Goal: Download file/media

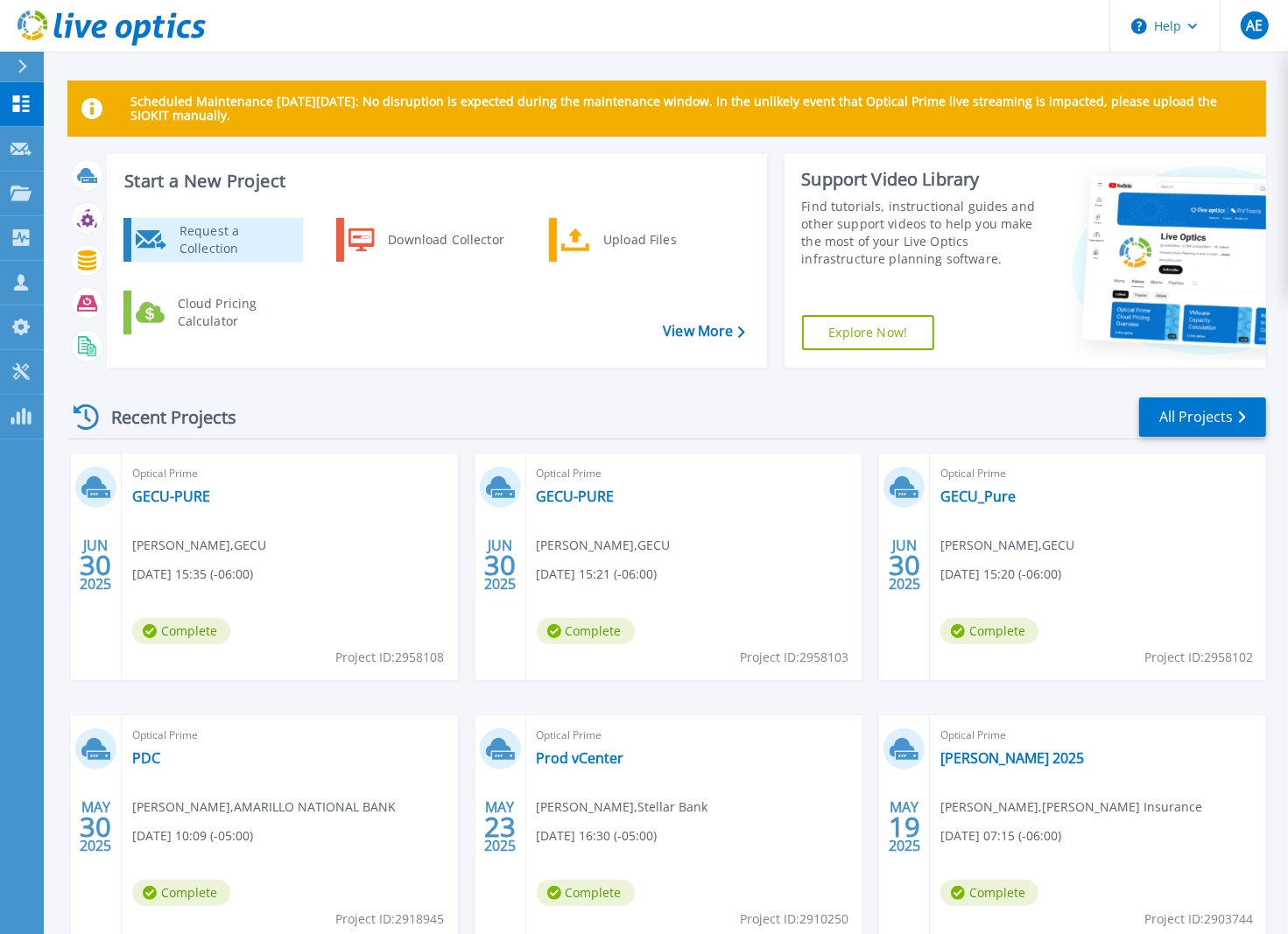
click at [212, 228] on div "Request a Collection" at bounding box center [234, 240] width 127 height 35
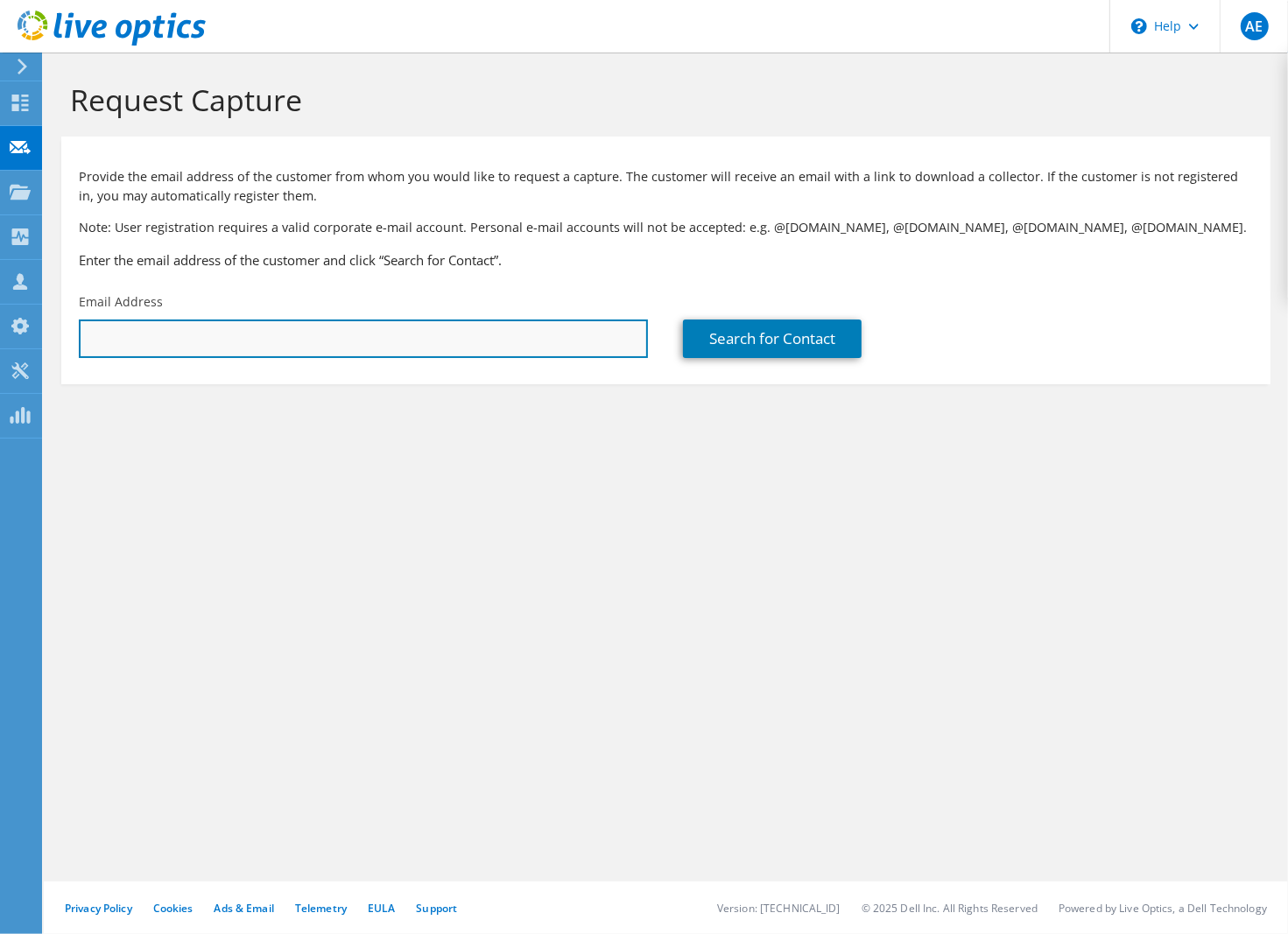
click at [217, 329] on input "text" at bounding box center [363, 339] width 569 height 39
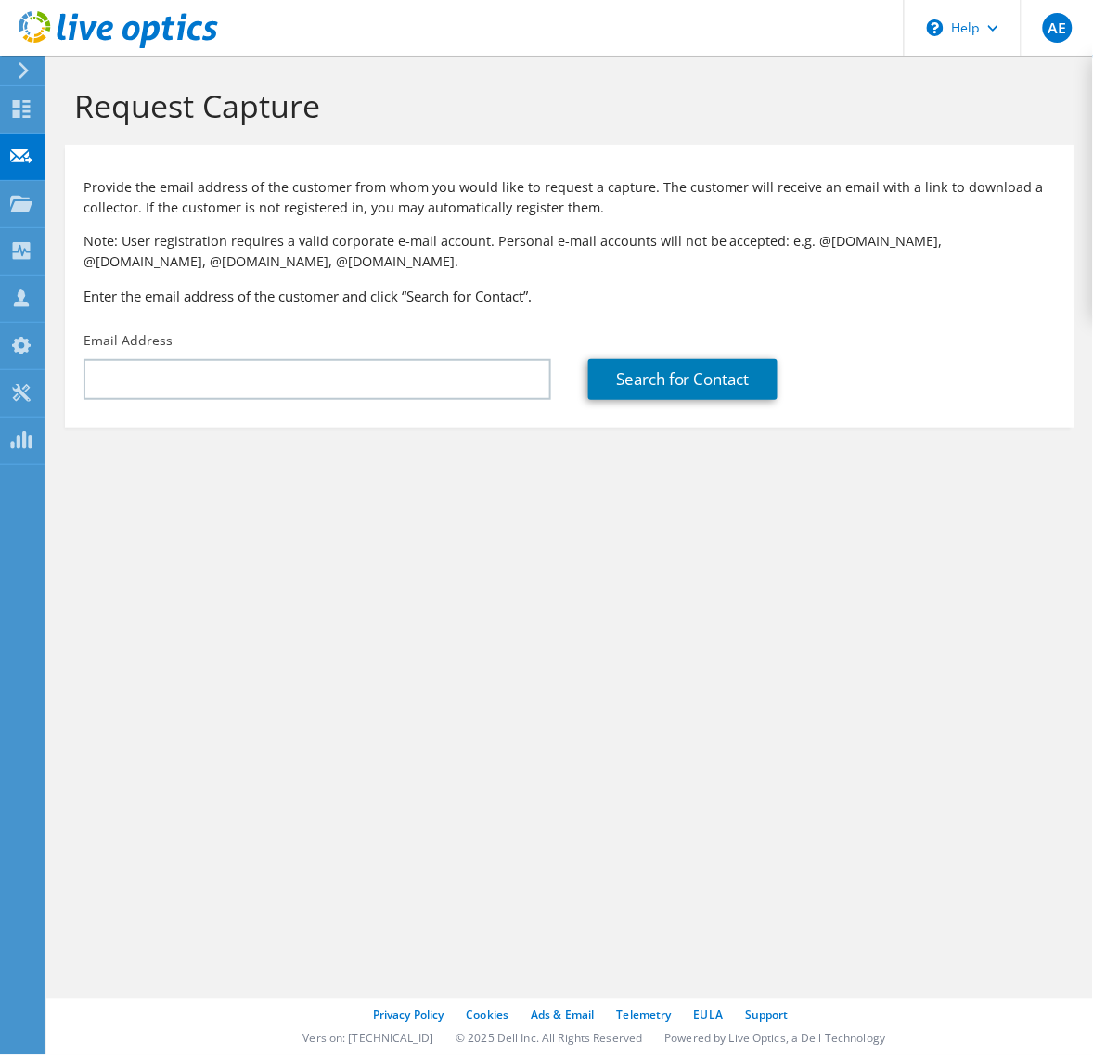
click at [109, 26] on use at bounding box center [119, 29] width 200 height 37
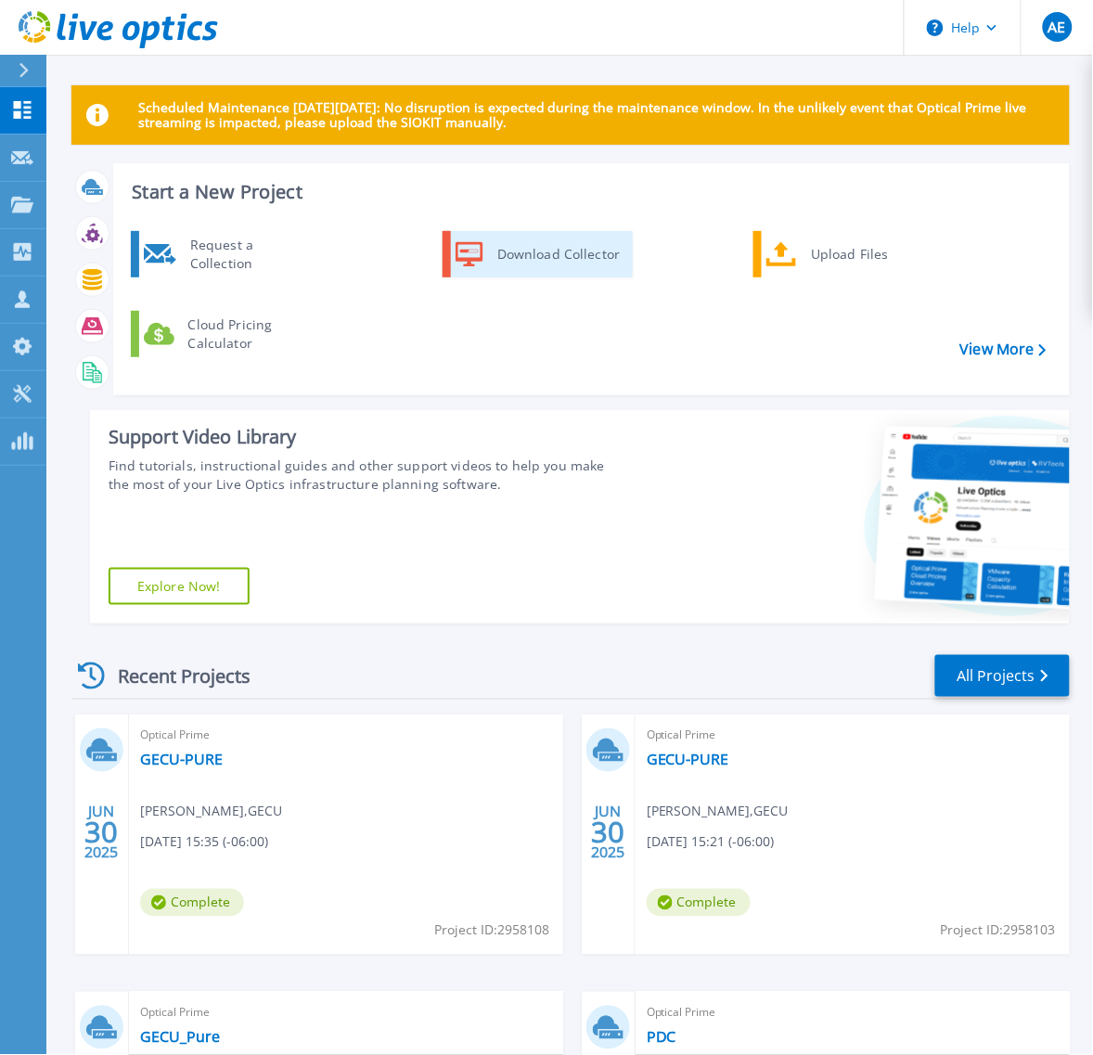
click at [596, 252] on div "Download Collector" at bounding box center [558, 254] width 140 height 37
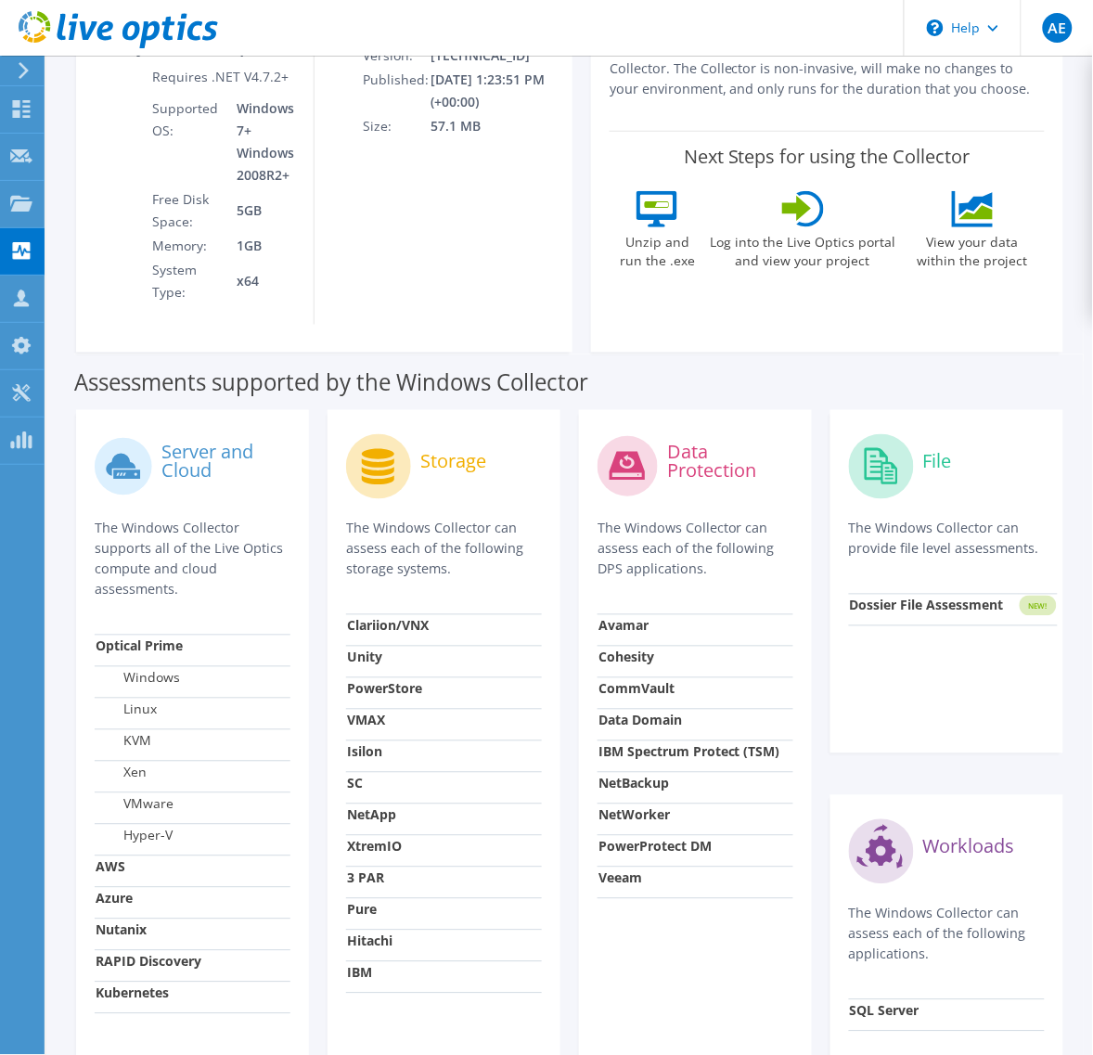
scroll to position [348, 0]
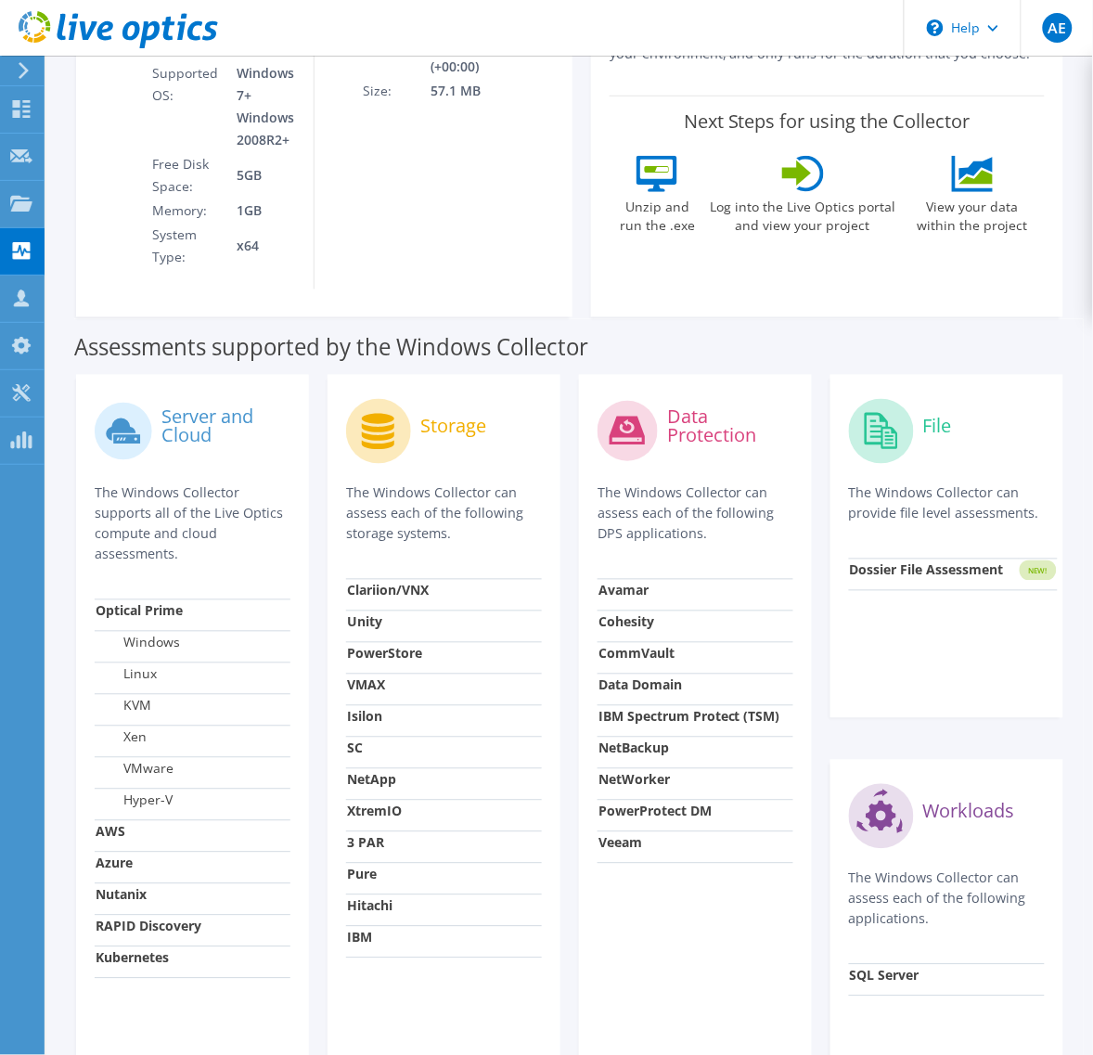
click at [218, 484] on p "The Windows Collector supports all of the Live Optics compute and cloud assessm…" at bounding box center [193, 525] width 196 height 82
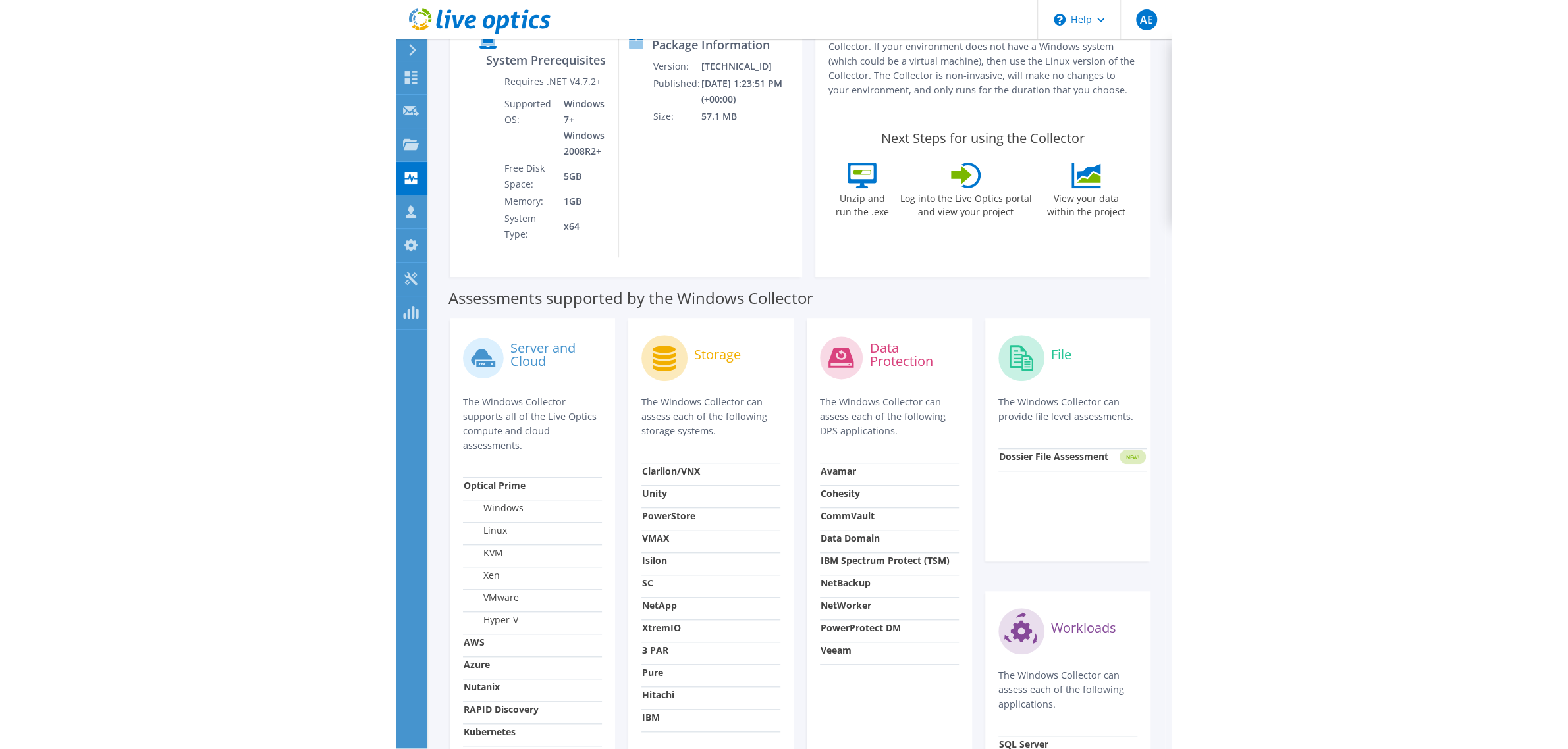
scroll to position [0, 0]
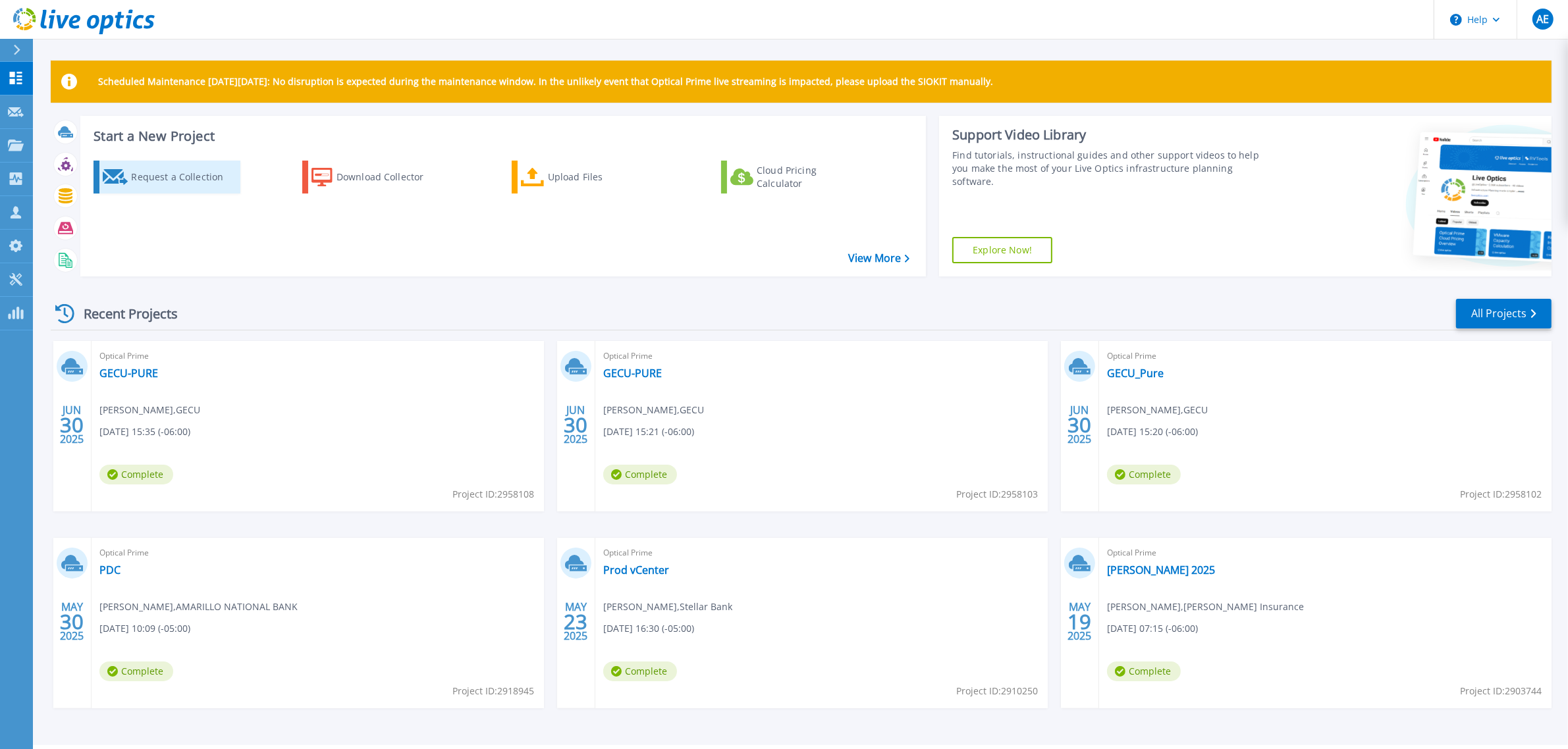
click at [167, 172] on div "Request a Collection" at bounding box center [184, 177] width 105 height 26
click at [350, 175] on div "Download Collector" at bounding box center [389, 177] width 105 height 26
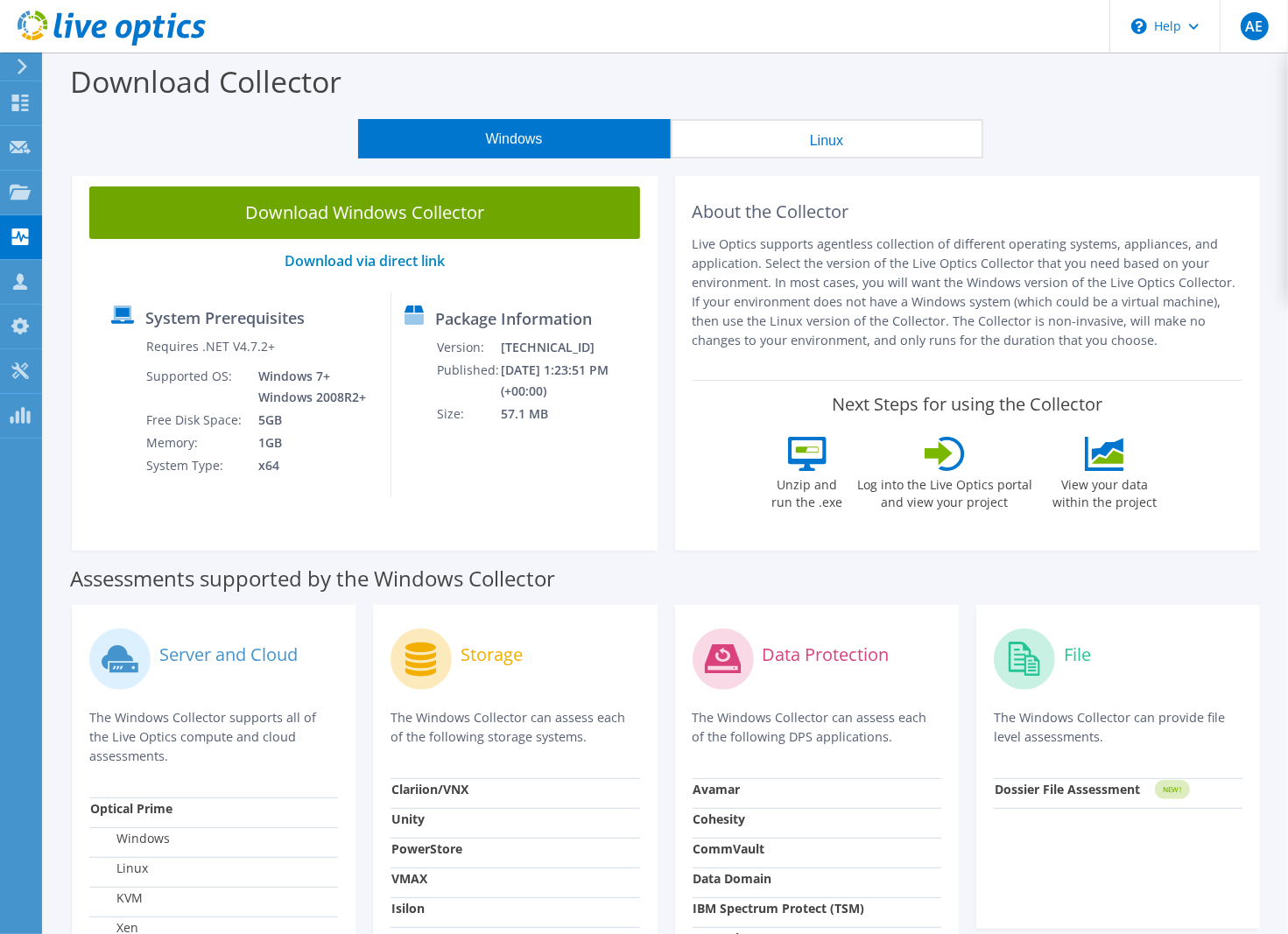
click at [795, 147] on button "Linux" at bounding box center [827, 139] width 312 height 40
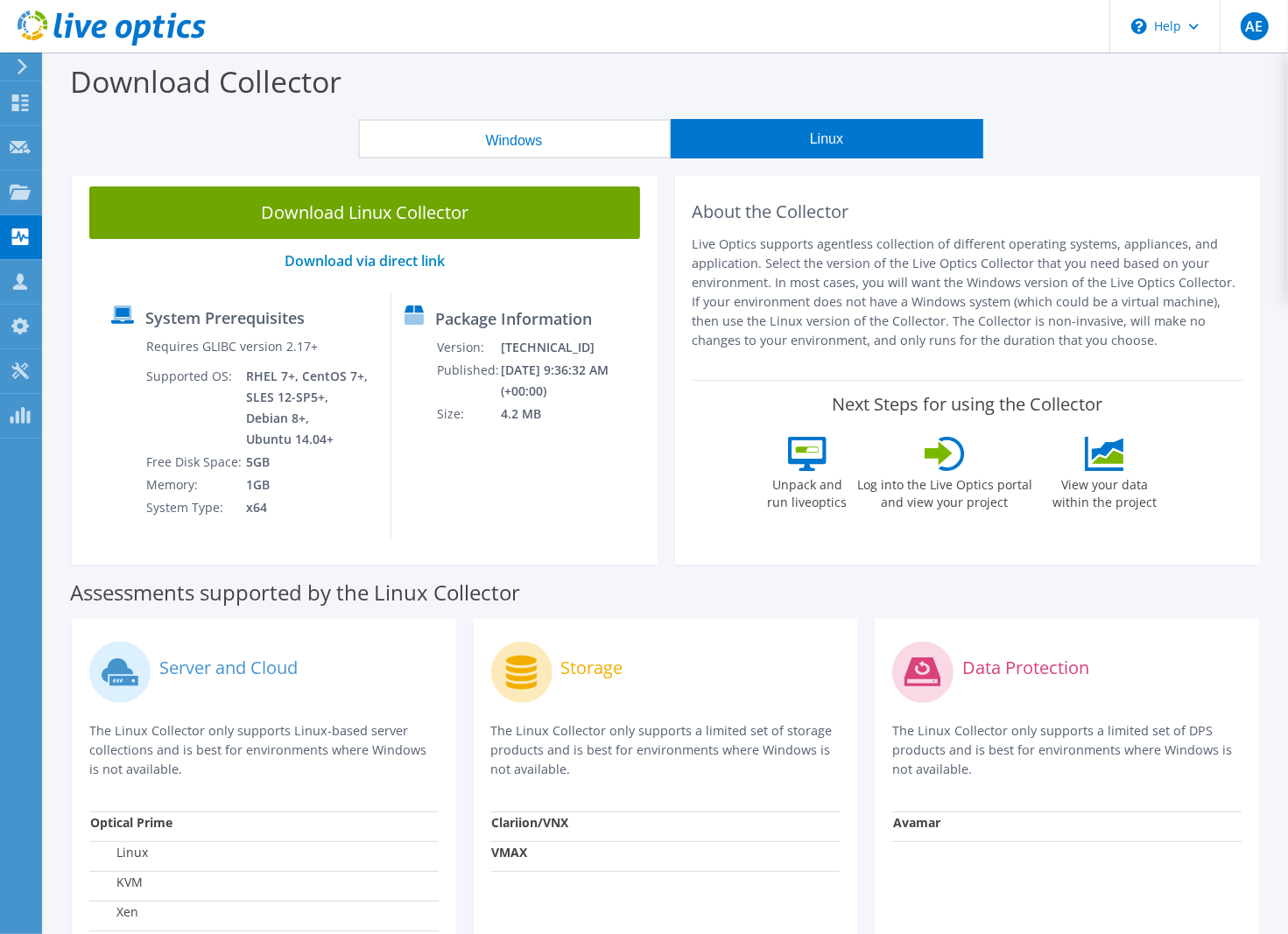
click at [566, 142] on button "Windows" at bounding box center [514, 139] width 312 height 40
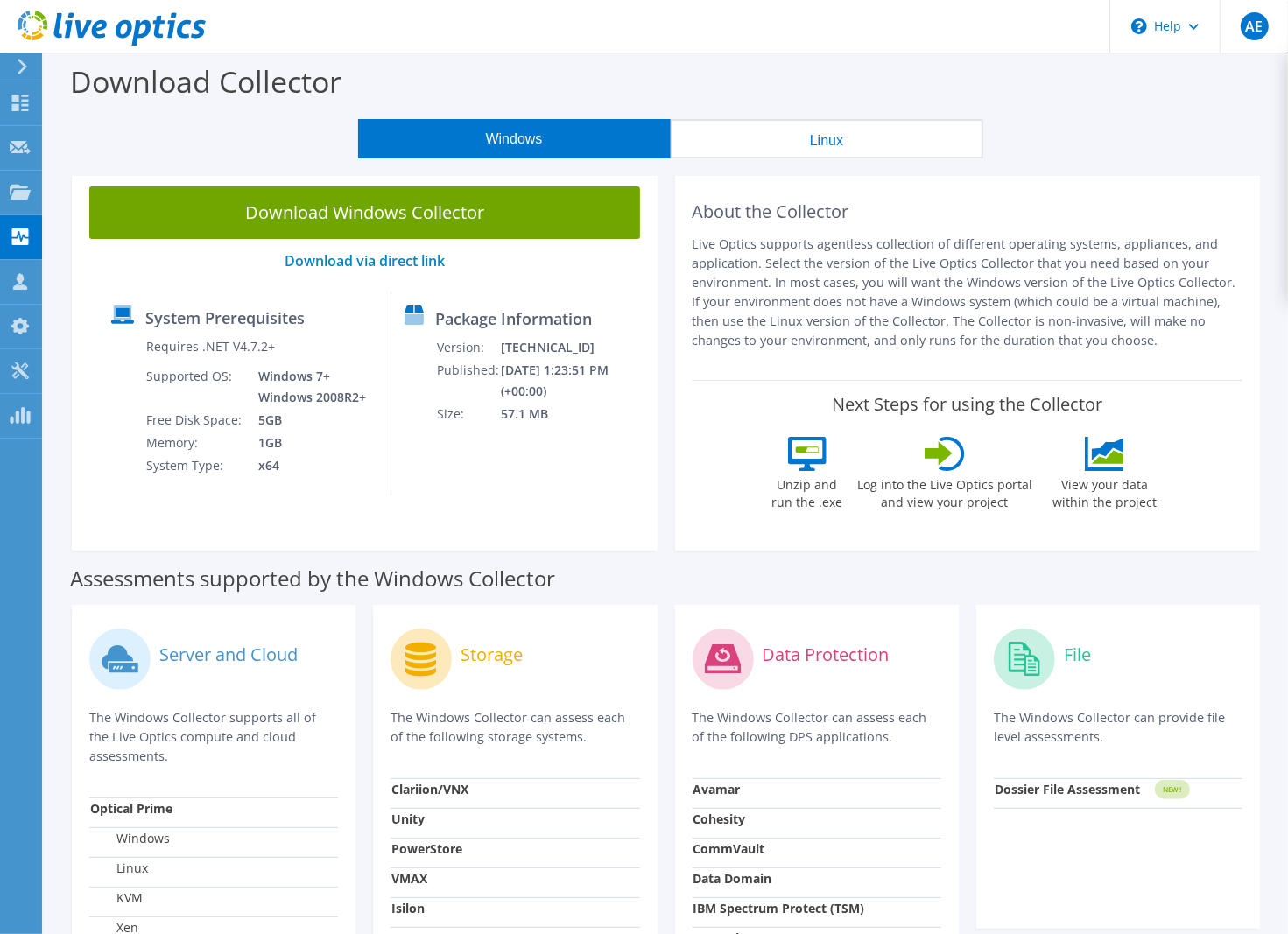
click at [832, 125] on button "Linux" at bounding box center [827, 139] width 312 height 40
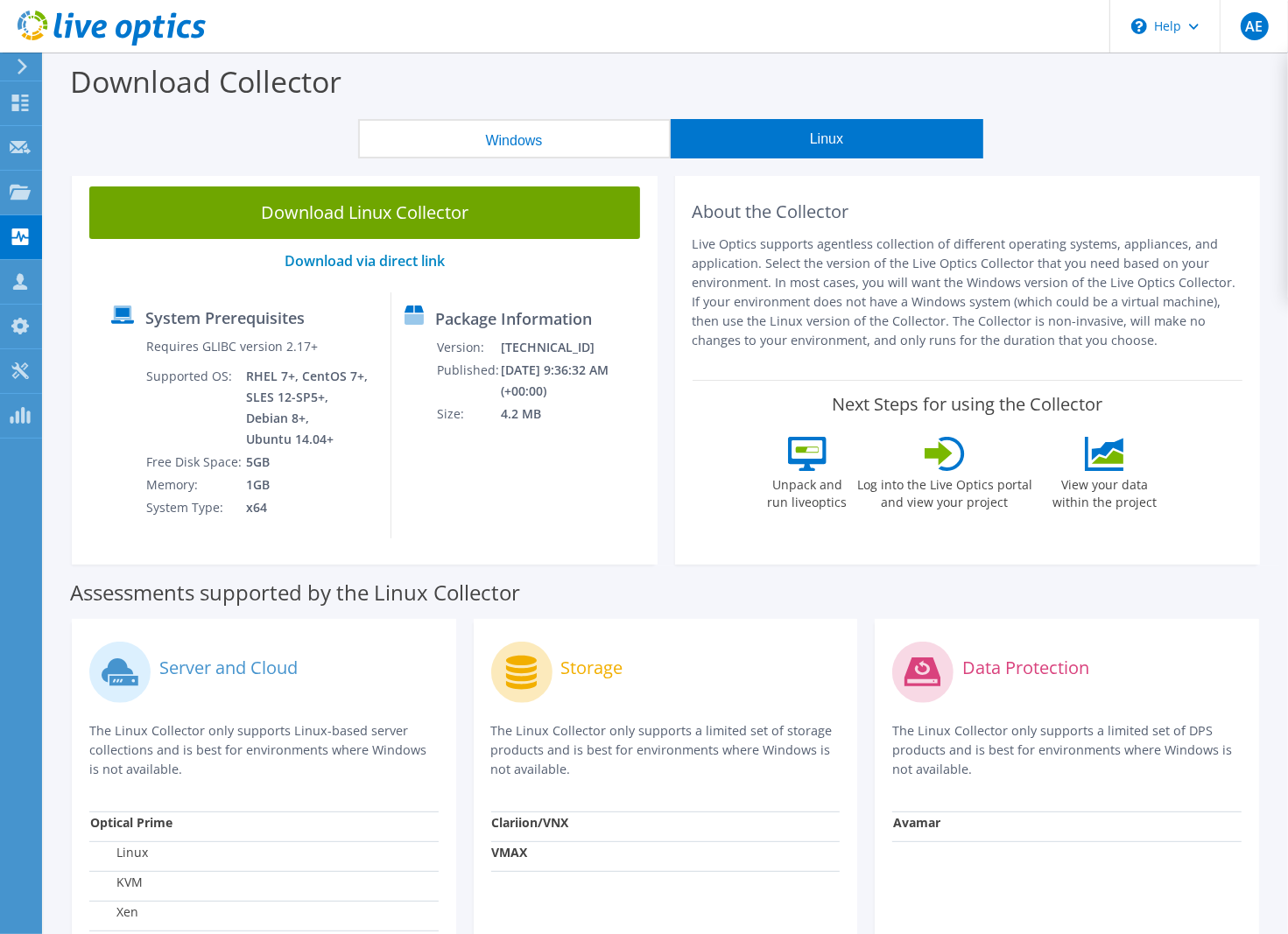
click at [553, 131] on button "Windows" at bounding box center [514, 139] width 312 height 40
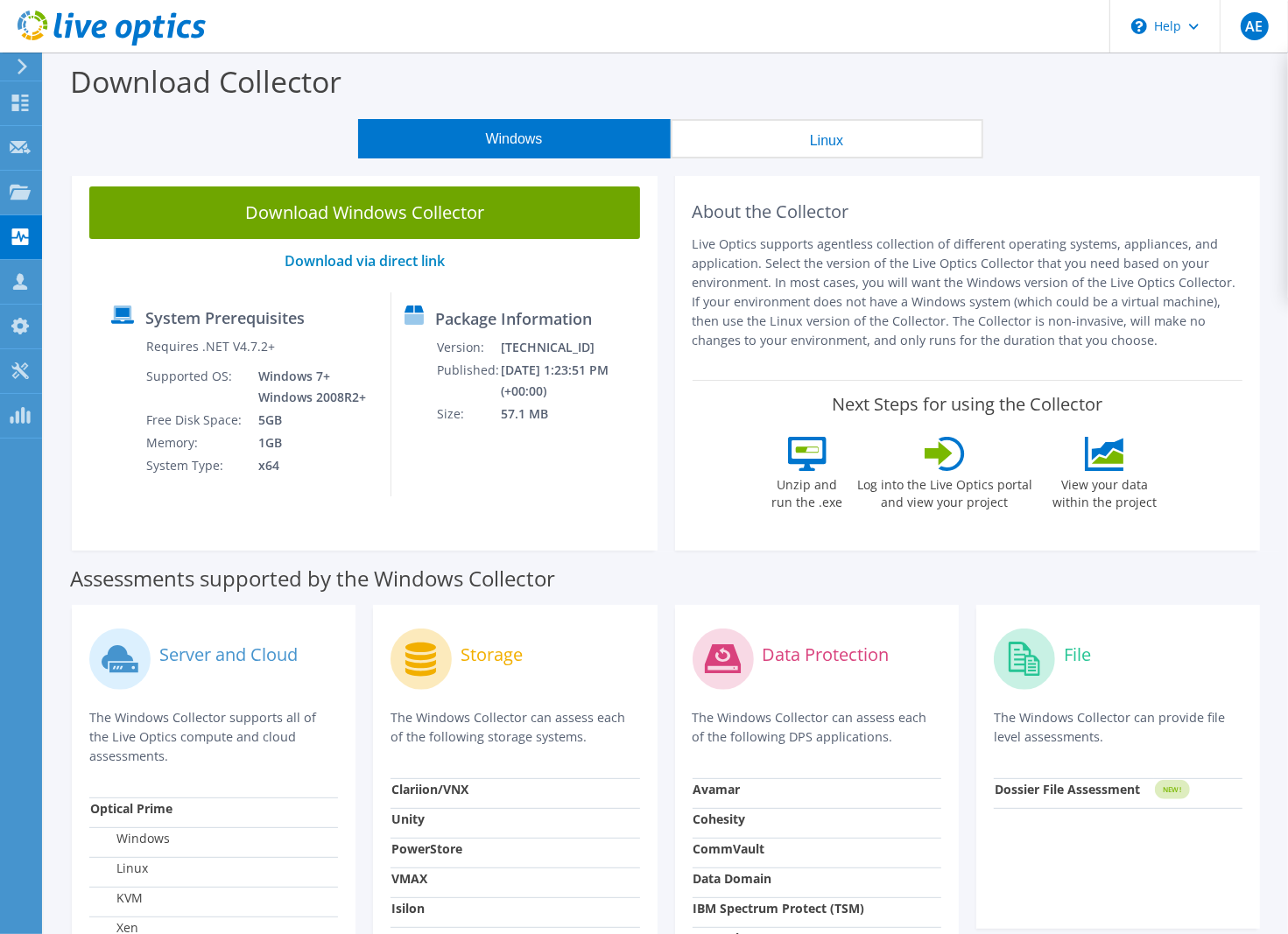
scroll to position [109, 0]
